Goal: Task Accomplishment & Management: Manage account settings

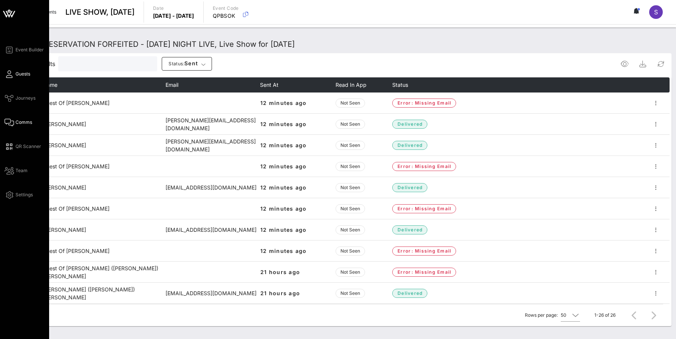
click at [13, 71] on link "Guests" at bounding box center [18, 74] width 26 height 9
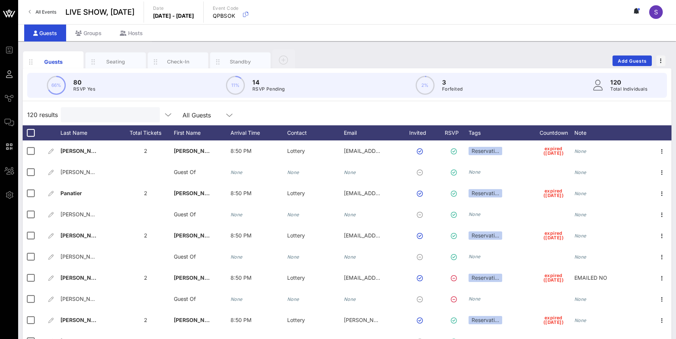
click at [107, 112] on input "text" at bounding box center [109, 115] width 88 height 10
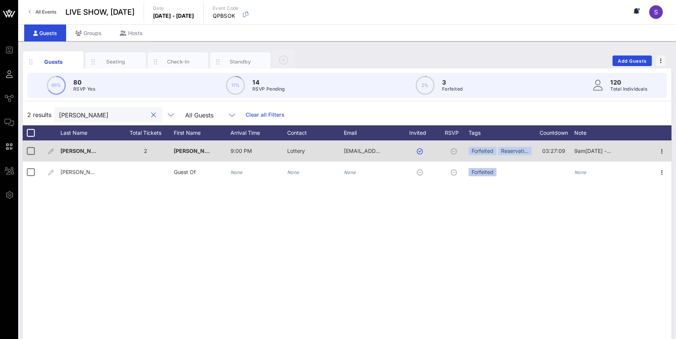
type input "[PERSON_NAME]"
click at [611, 152] on span "9am[DATE] - Expired" at bounding box center [600, 151] width 53 height 6
type input "9am[DATE] - Expired - Rebooked - [DATE]"
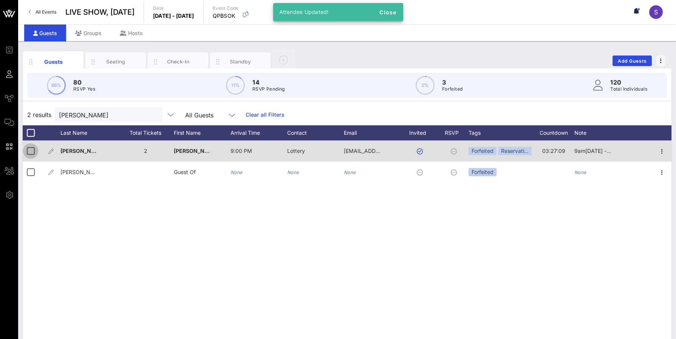
click at [34, 147] on div at bounding box center [30, 151] width 13 height 13
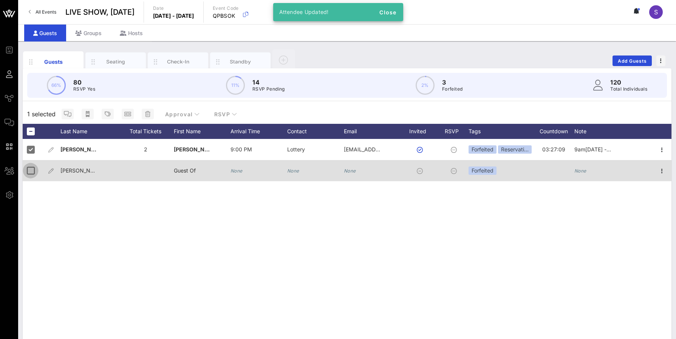
click at [33, 169] on div at bounding box center [30, 170] width 13 height 13
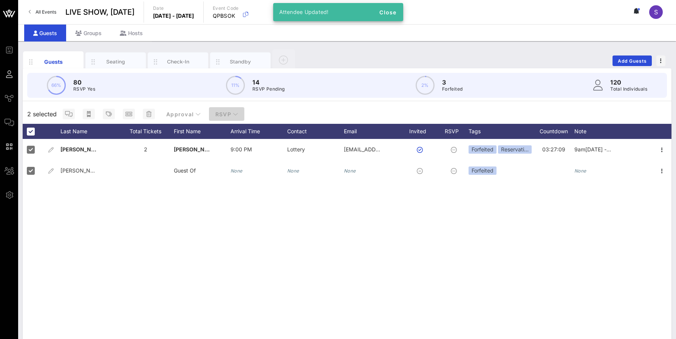
click at [229, 113] on span "RSVP" at bounding box center [226, 114] width 23 height 6
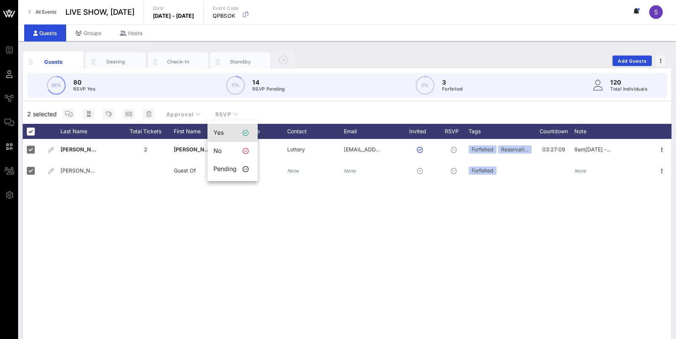
click at [230, 134] on div "Yes" at bounding box center [225, 132] width 23 height 7
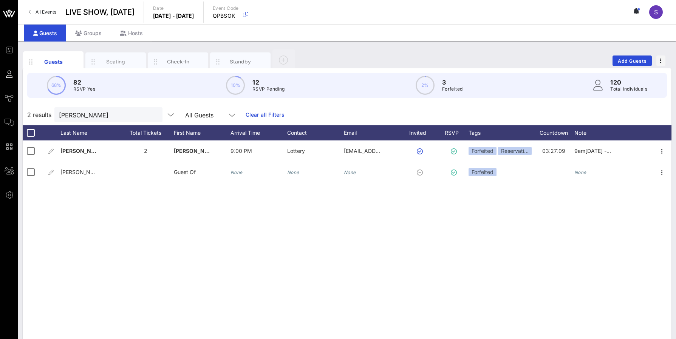
drag, startPoint x: 557, startPoint y: 103, endPoint x: 542, endPoint y: 107, distance: 14.9
click at [557, 103] on div "68% 82 RSVP Yes 10% 12 RSVP Pending 2% 3 Forfeited 120 Total Individuals 2 resu…" at bounding box center [347, 217] width 649 height 299
click at [128, 118] on input "[PERSON_NAME]" at bounding box center [103, 115] width 88 height 10
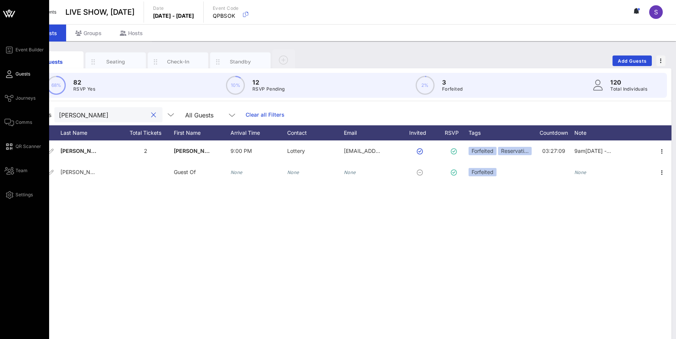
drag, startPoint x: 108, startPoint y: 116, endPoint x: 12, endPoint y: 140, distance: 98.9
click at [34, 139] on div "2 results [PERSON_NAME] All Guests Clear all Filters Last Name Total Tickets Fi…" at bounding box center [347, 235] width 649 height 263
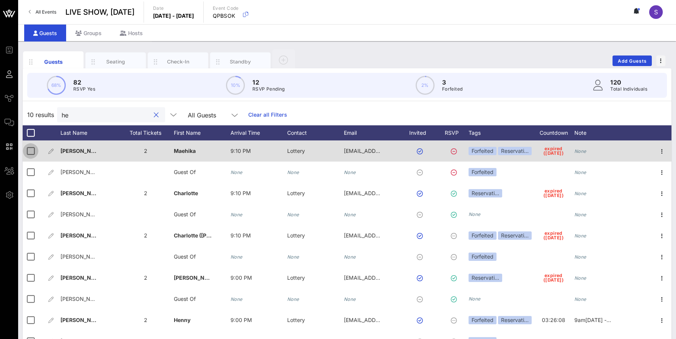
type input "he"
click at [30, 153] on div at bounding box center [30, 151] width 13 height 13
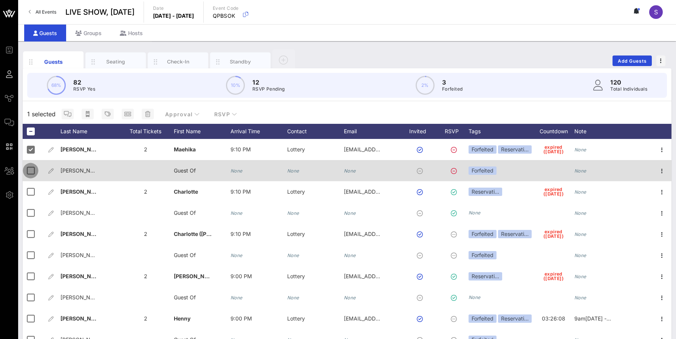
click at [32, 173] on div at bounding box center [30, 170] width 13 height 13
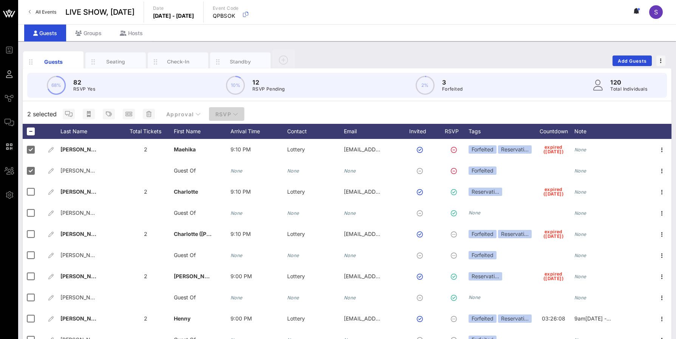
click at [228, 111] on span "RSVP" at bounding box center [226, 114] width 23 height 6
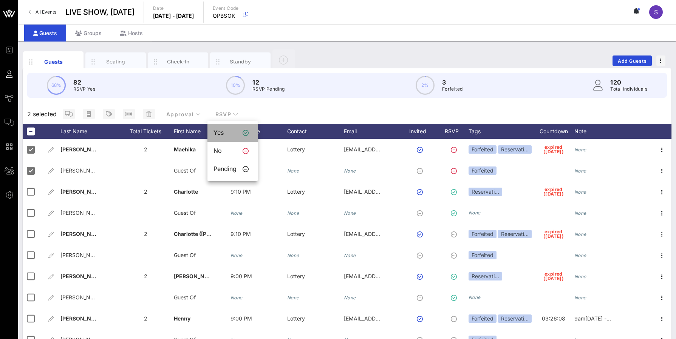
click at [237, 127] on div "Yes" at bounding box center [232, 133] width 50 height 18
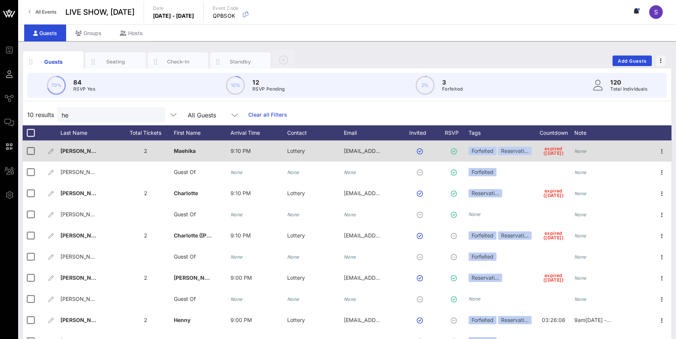
click at [599, 148] on div "None" at bounding box center [602, 156] width 57 height 30
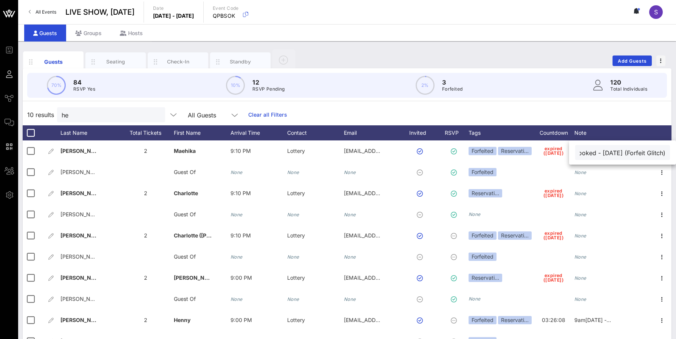
click at [660, 152] on input "Rebooked - [DATE] (Forfeit Glitch)" at bounding box center [623, 153] width 86 height 10
type input "Rebooked - [DATE] (Forfeit/Invite Glitch)"
